Goal: Task Accomplishment & Management: Use online tool/utility

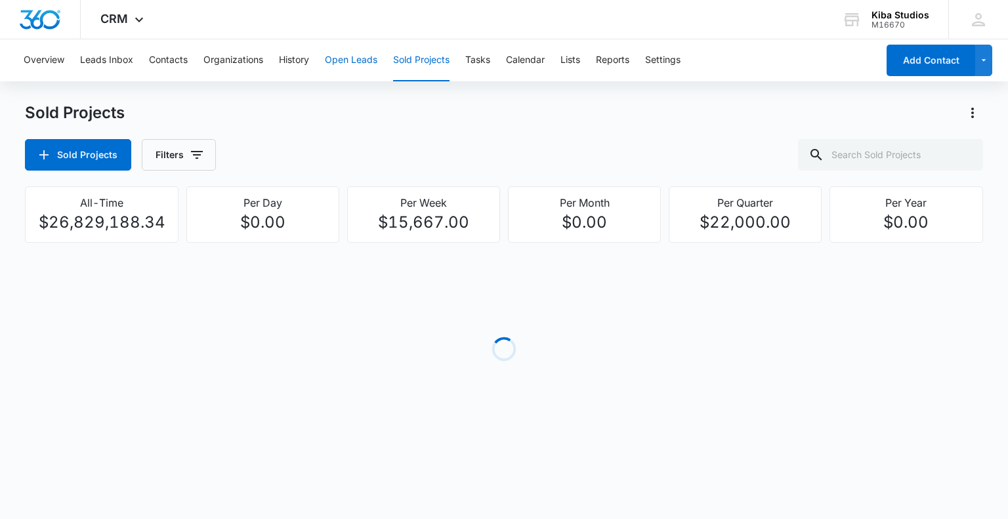
click at [352, 62] on button "Open Leads" at bounding box center [351, 60] width 52 height 42
click at [182, 153] on icon "button" at bounding box center [190, 155] width 16 height 16
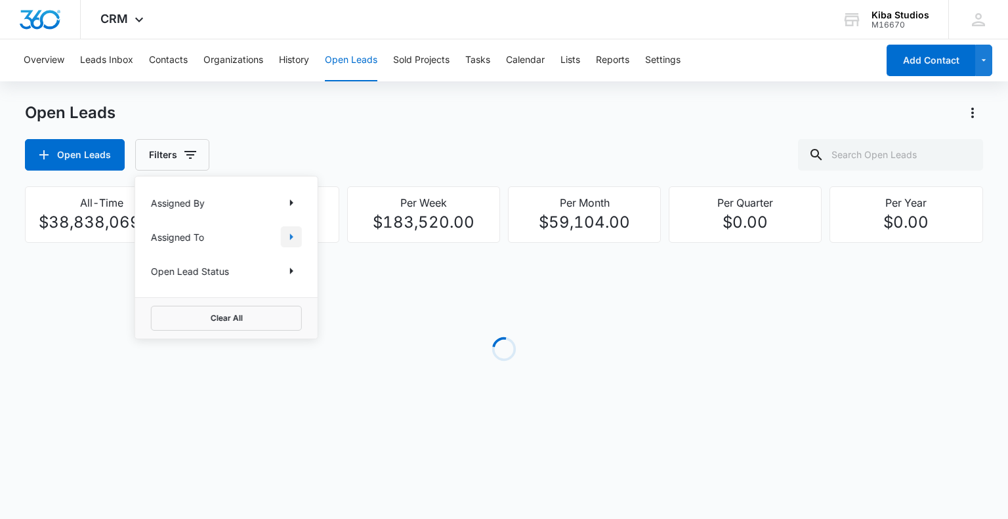
click at [296, 238] on icon "Show Assigned To filters" at bounding box center [291, 237] width 16 height 16
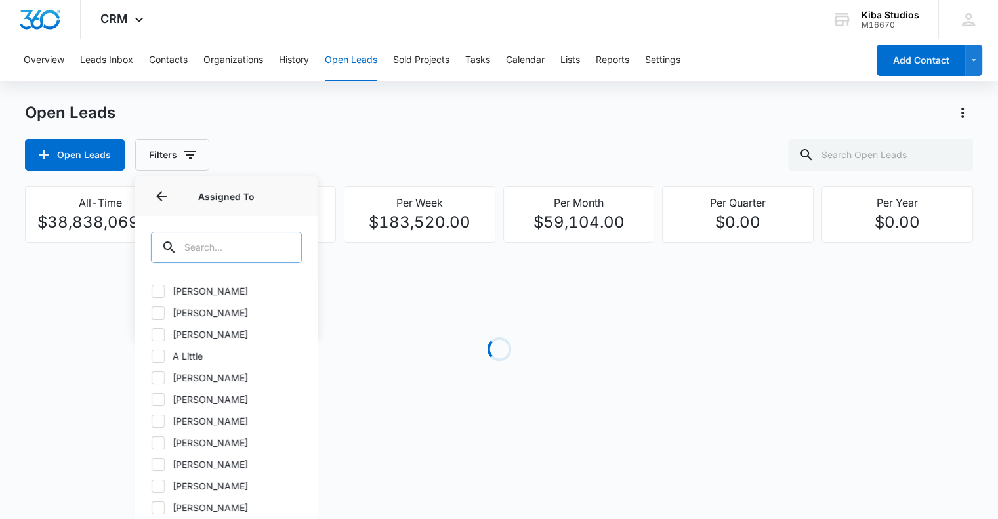
click at [235, 249] on input "text" at bounding box center [226, 247] width 151 height 31
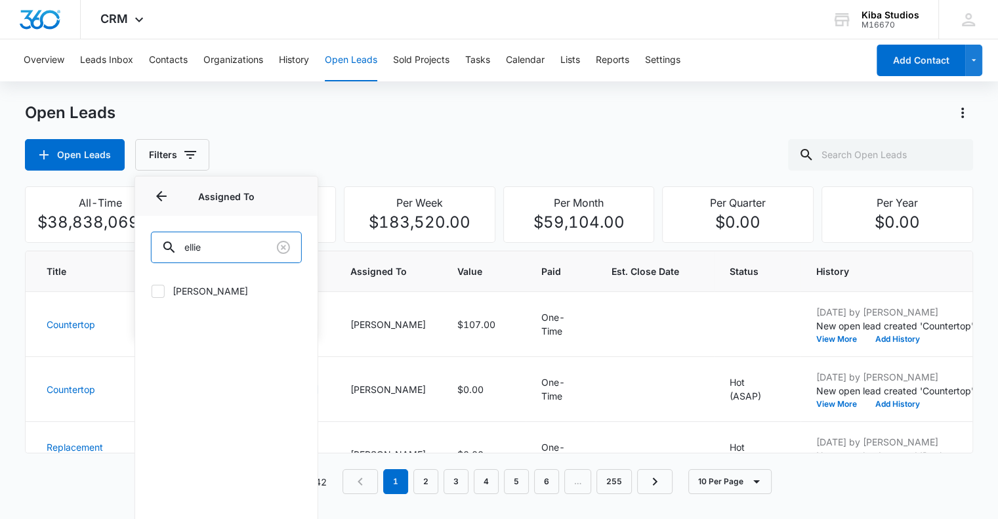
type input "ellie"
click at [159, 290] on icon at bounding box center [158, 291] width 8 height 6
click at [152, 291] on input "[PERSON_NAME]" at bounding box center [151, 291] width 1 height 1
checkbox input "true"
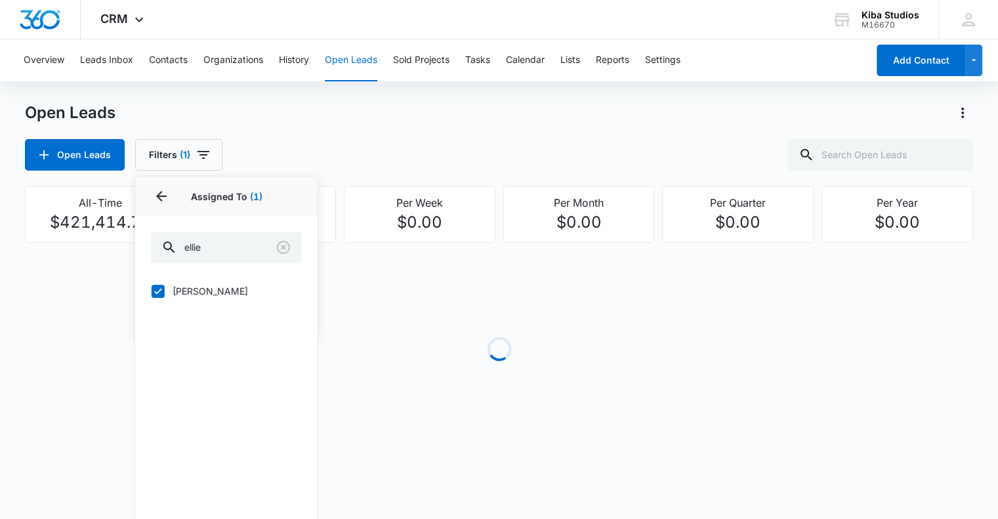
click at [525, 112] on div "Open Leads" at bounding box center [499, 112] width 948 height 21
